Goal: Task Accomplishment & Management: Manage account settings

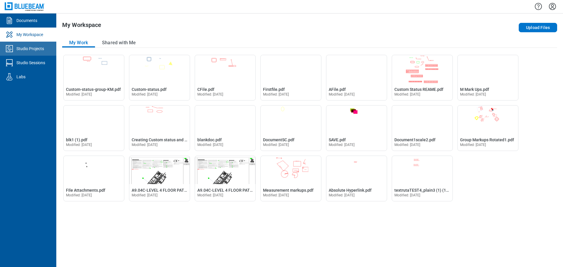
click at [30, 45] on link "Studio Projects" at bounding box center [28, 49] width 56 height 14
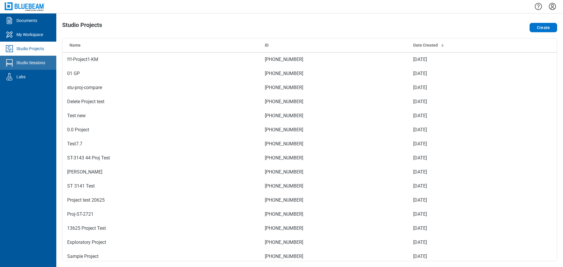
click at [27, 67] on link "Studio Sessions" at bounding box center [28, 63] width 56 height 14
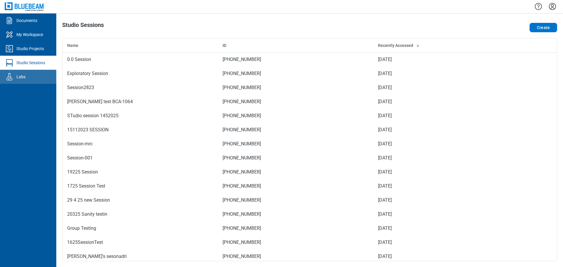
click at [26, 78] on link "Labs" at bounding box center [28, 77] width 56 height 14
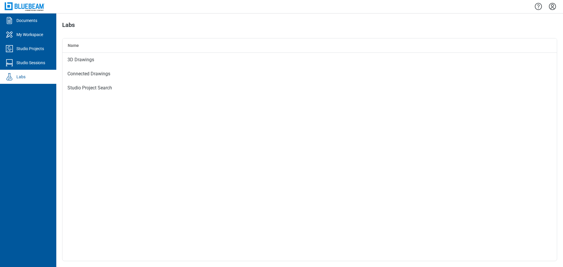
click at [554, 8] on icon "Settings" at bounding box center [552, 6] width 7 height 7
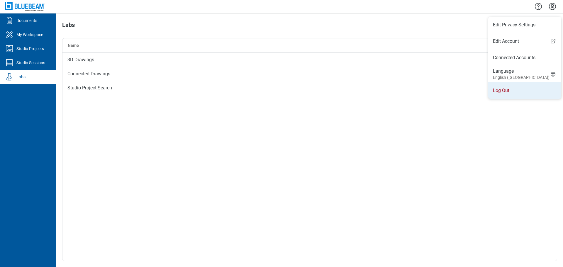
click at [502, 96] on li "Log Out" at bounding box center [525, 90] width 73 height 16
